Goal: Transaction & Acquisition: Book appointment/travel/reservation

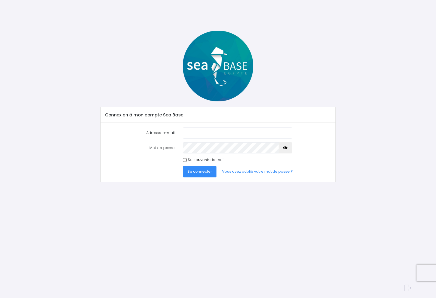
click at [233, 129] on input "Adresse e-mail" at bounding box center [237, 132] width 109 height 11
type input "[EMAIL_ADDRESS][DOMAIN_NAME]"
click at [200, 171] on button "Se connecter" at bounding box center [199, 171] width 33 height 11
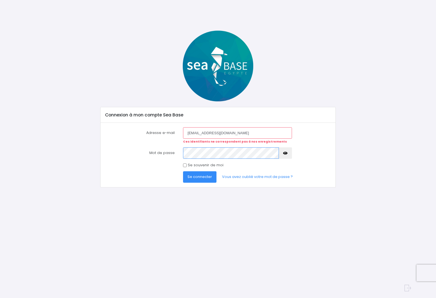
click at [200, 177] on button "Se connecter" at bounding box center [199, 176] width 33 height 11
click at [282, 153] on button "button" at bounding box center [285, 152] width 13 height 11
click at [200, 177] on button "Se connecter" at bounding box center [199, 176] width 33 height 11
click at [280, 156] on button "button" at bounding box center [285, 152] width 13 height 11
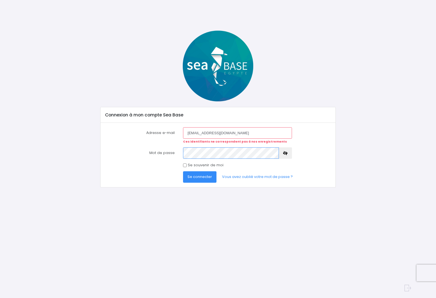
click at [200, 177] on button "Se connecter" at bounding box center [199, 176] width 33 height 11
click at [275, 175] on link "Vous avez oublié votre mot de passe ?" at bounding box center [258, 176] width 80 height 11
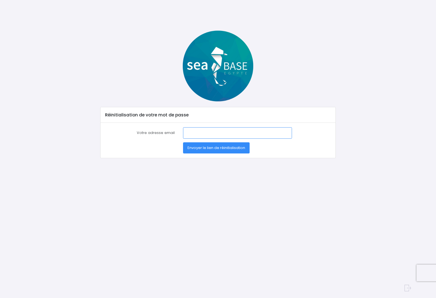
click at [223, 128] on input "Votre adresse email" at bounding box center [237, 132] width 109 height 11
type input "[EMAIL_ADDRESS][DOMAIN_NAME]"
click at [216, 148] on button "Envoyer le lien de réinitialisation" at bounding box center [216, 147] width 67 height 11
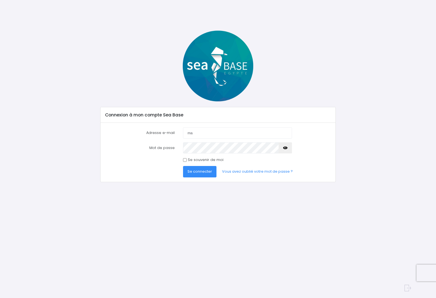
type input "m"
type input "[EMAIL_ADDRESS][DOMAIN_NAME]"
click at [281, 151] on button "button" at bounding box center [285, 147] width 13 height 11
click at [185, 159] on input "Se souvenir de moi" at bounding box center [185, 160] width 4 height 4
checkbox input "true"
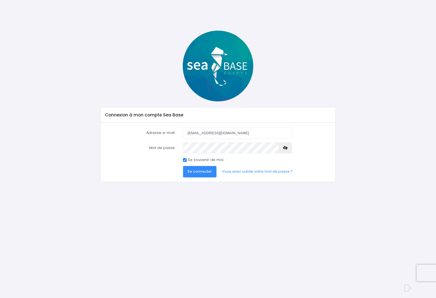
click at [200, 176] on button "Se connecter" at bounding box center [199, 171] width 33 height 11
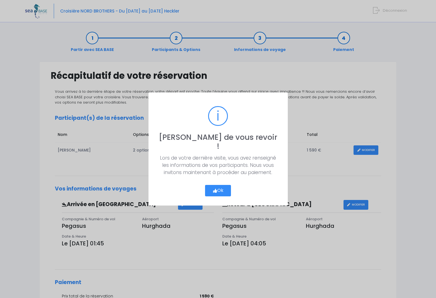
click at [224, 186] on button "Ok" at bounding box center [218, 191] width 26 height 12
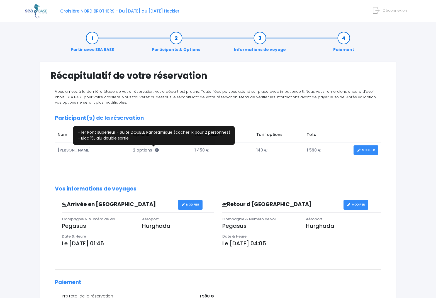
click at [155, 149] on icon at bounding box center [157, 150] width 4 height 4
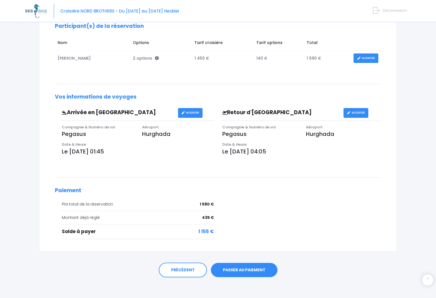
scroll to position [92, 0]
drag, startPoint x: 200, startPoint y: 216, endPoint x: 214, endPoint y: 216, distance: 13.7
click at [214, 216] on div "Prix total de la réservation 1 590 € Montant déjà réglé 435 €" at bounding box center [135, 223] width 168 height 42
click at [237, 267] on link "PASSER AU PAIEMENT" at bounding box center [244, 270] width 67 height 14
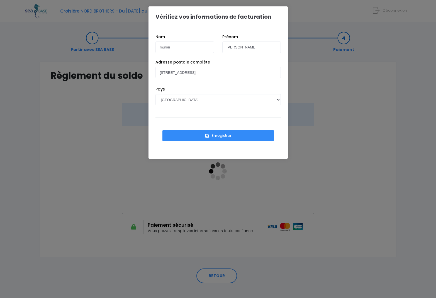
click at [235, 133] on button "Enregistrer" at bounding box center [219, 135] width 112 height 11
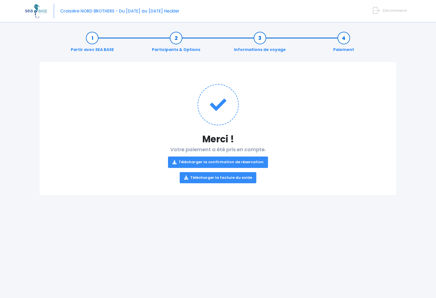
click at [257, 162] on link "Télécharger la confirmation de réservation" at bounding box center [218, 162] width 100 height 11
click at [231, 176] on link "Télécharger la facture du solde" at bounding box center [218, 177] width 77 height 11
